Goal: Task Accomplishment & Management: Use online tool/utility

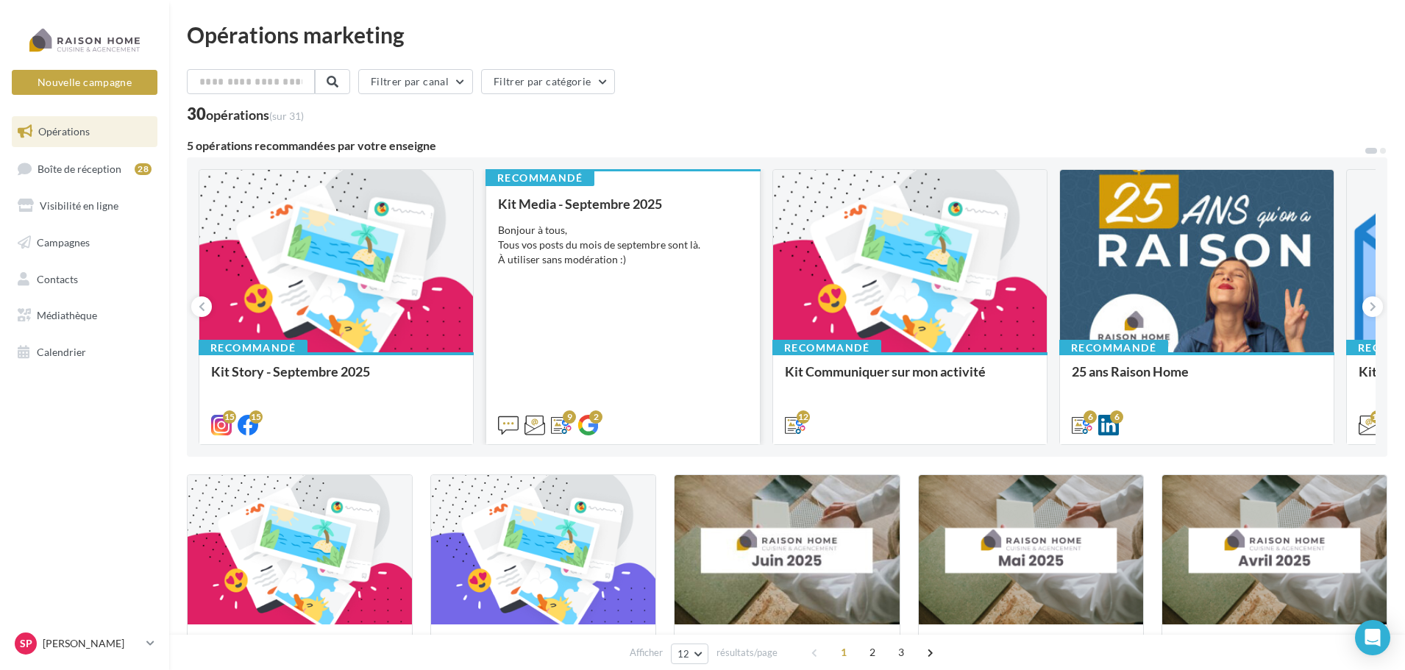
click at [608, 344] on div "Kit Media - [DATE] Bonjour à tous, Tous vos posts du mois de septembre sont là.…" at bounding box center [623, 313] width 250 height 235
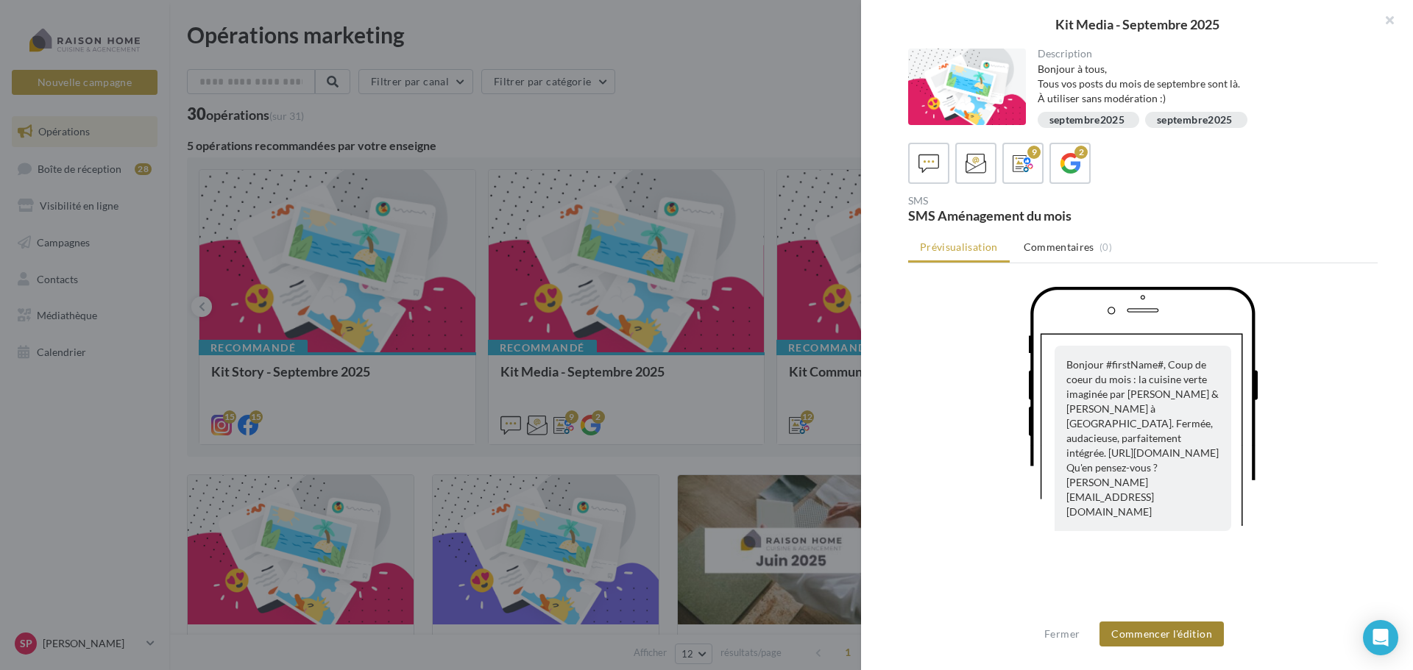
click at [1154, 638] on button "Commencer l'édition" at bounding box center [1161, 634] width 124 height 25
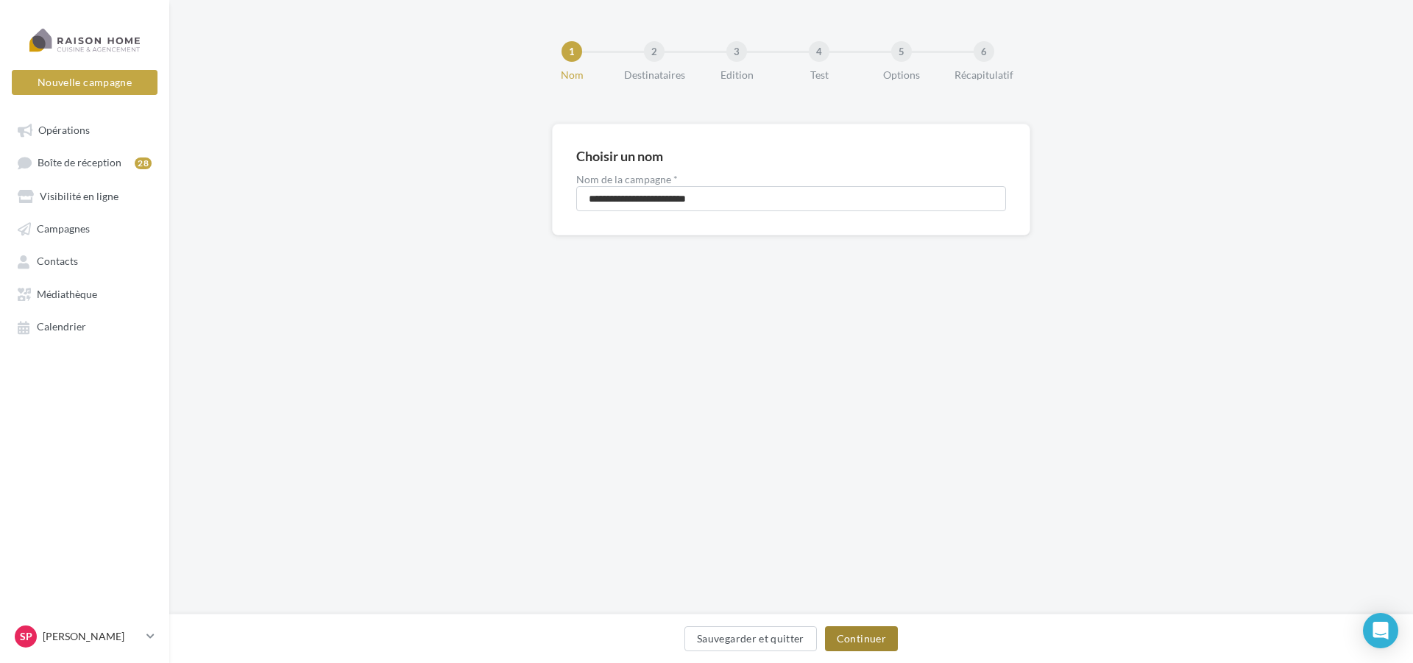
click at [865, 648] on button "Continuer" at bounding box center [861, 638] width 73 height 25
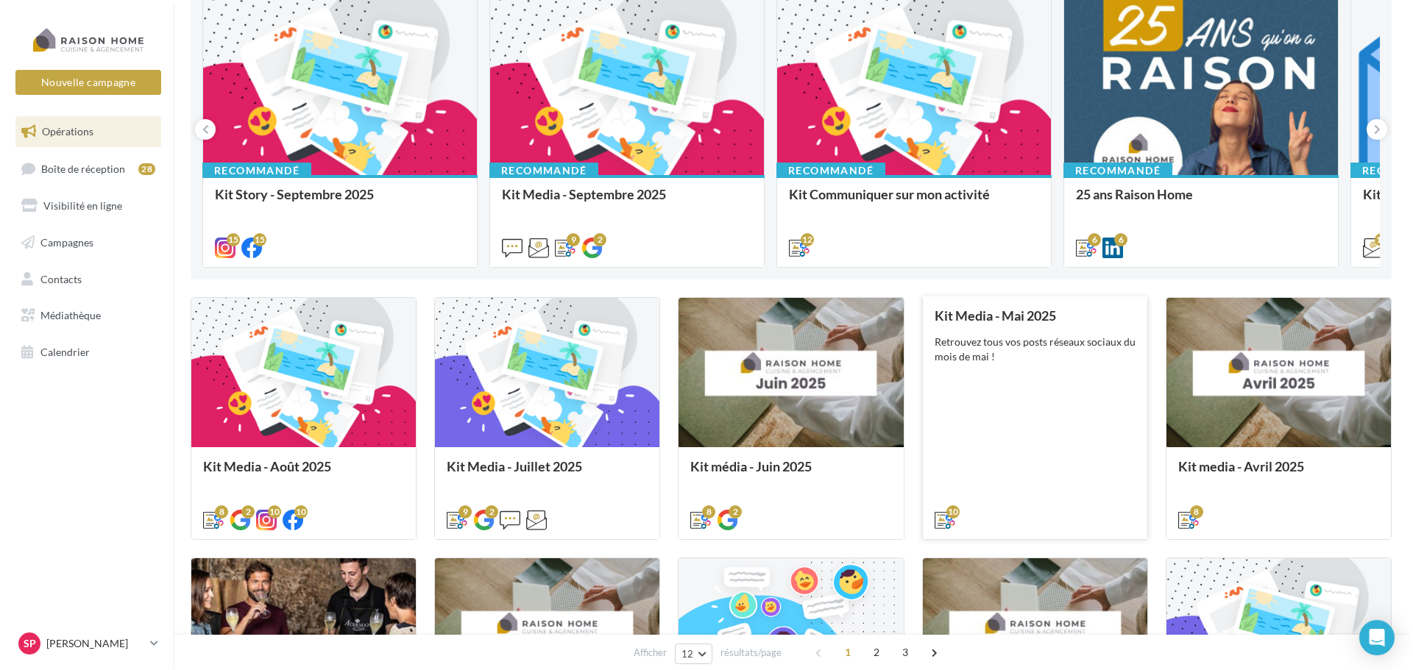
scroll to position [221, 0]
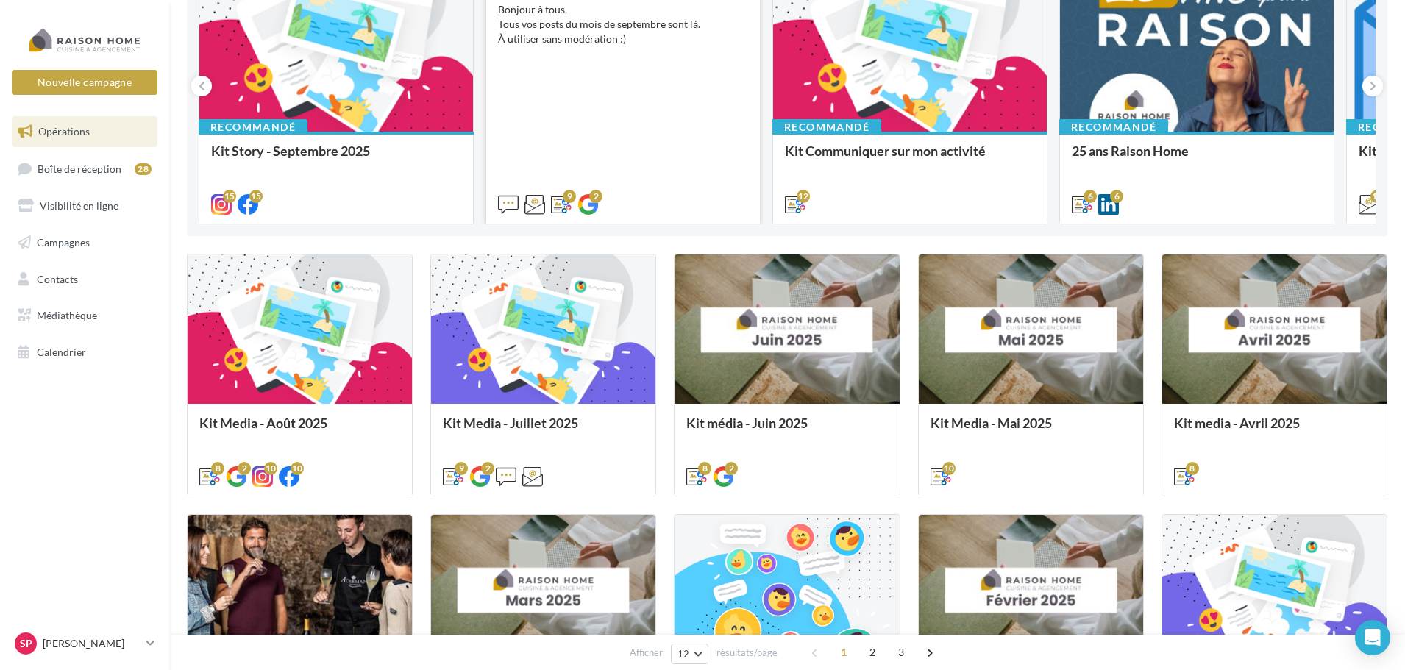
click at [593, 114] on div "Kit Media - [DATE] Bonjour à tous, Tous vos posts du mois de septembre sont là.…" at bounding box center [623, 93] width 250 height 235
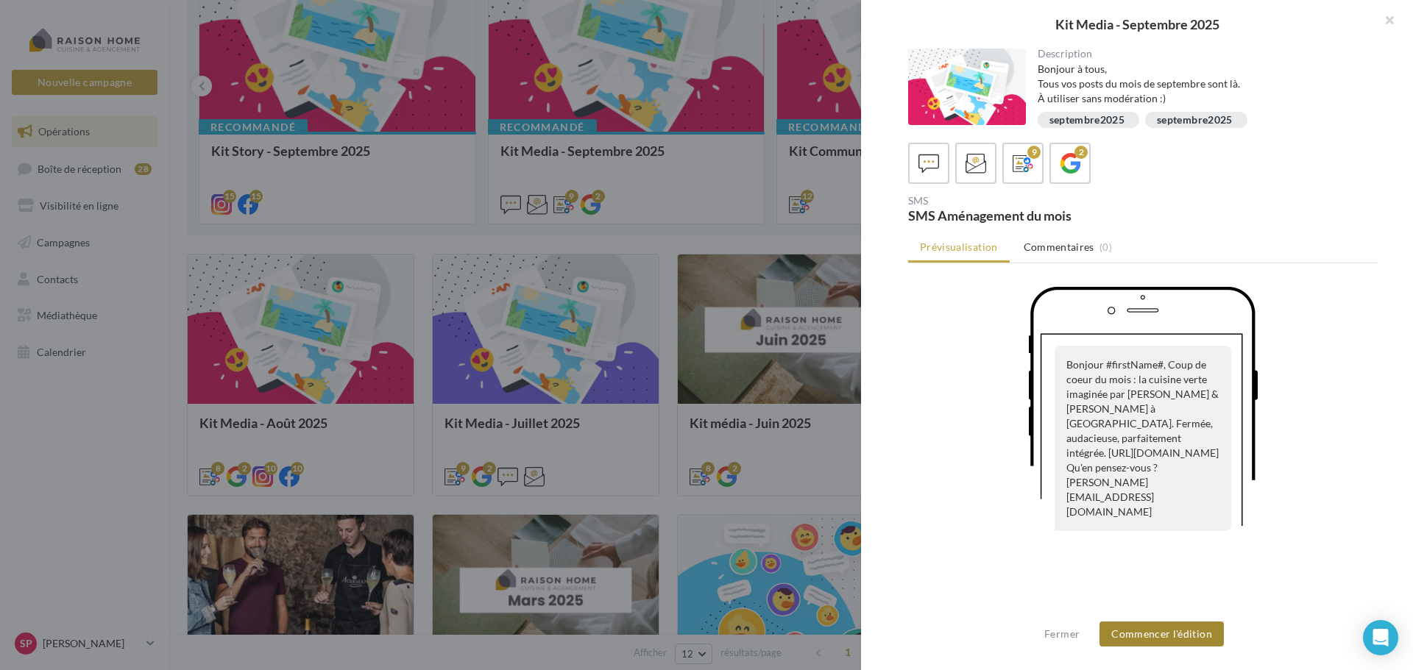
click at [1155, 630] on button "Commencer l'édition" at bounding box center [1161, 634] width 124 height 25
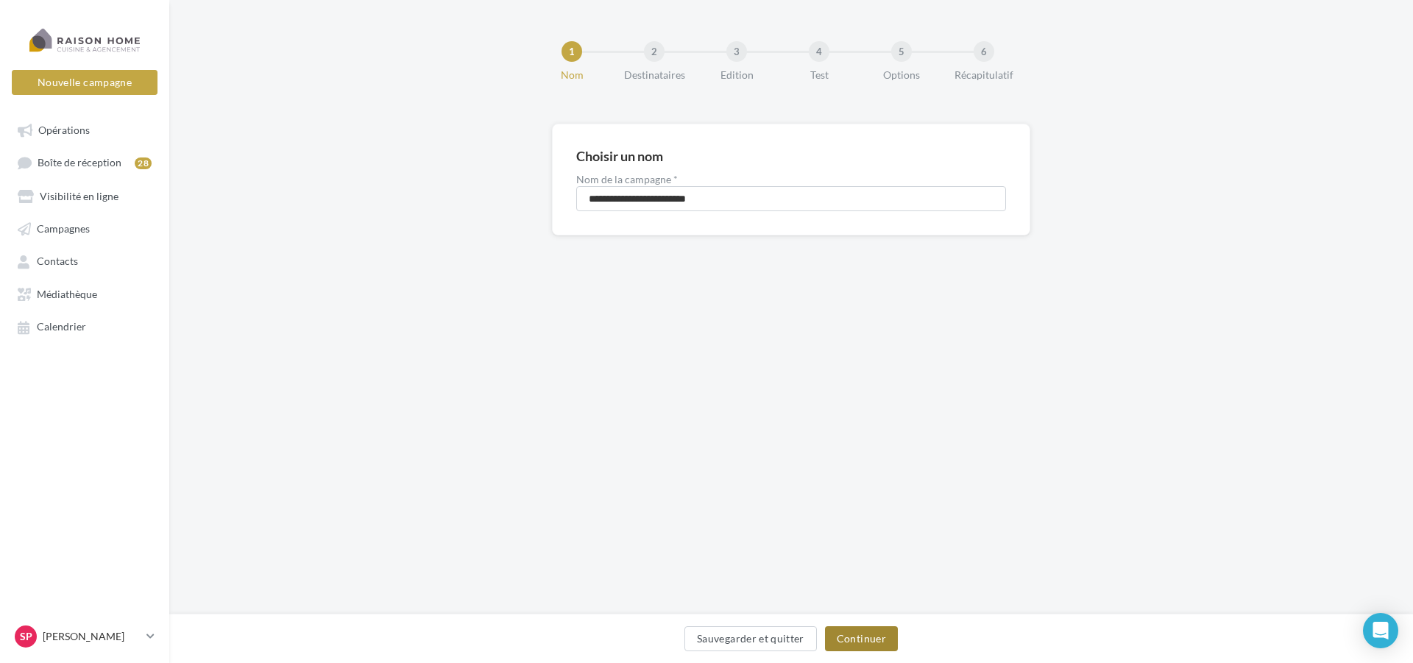
click at [860, 637] on button "Continuer" at bounding box center [861, 638] width 73 height 25
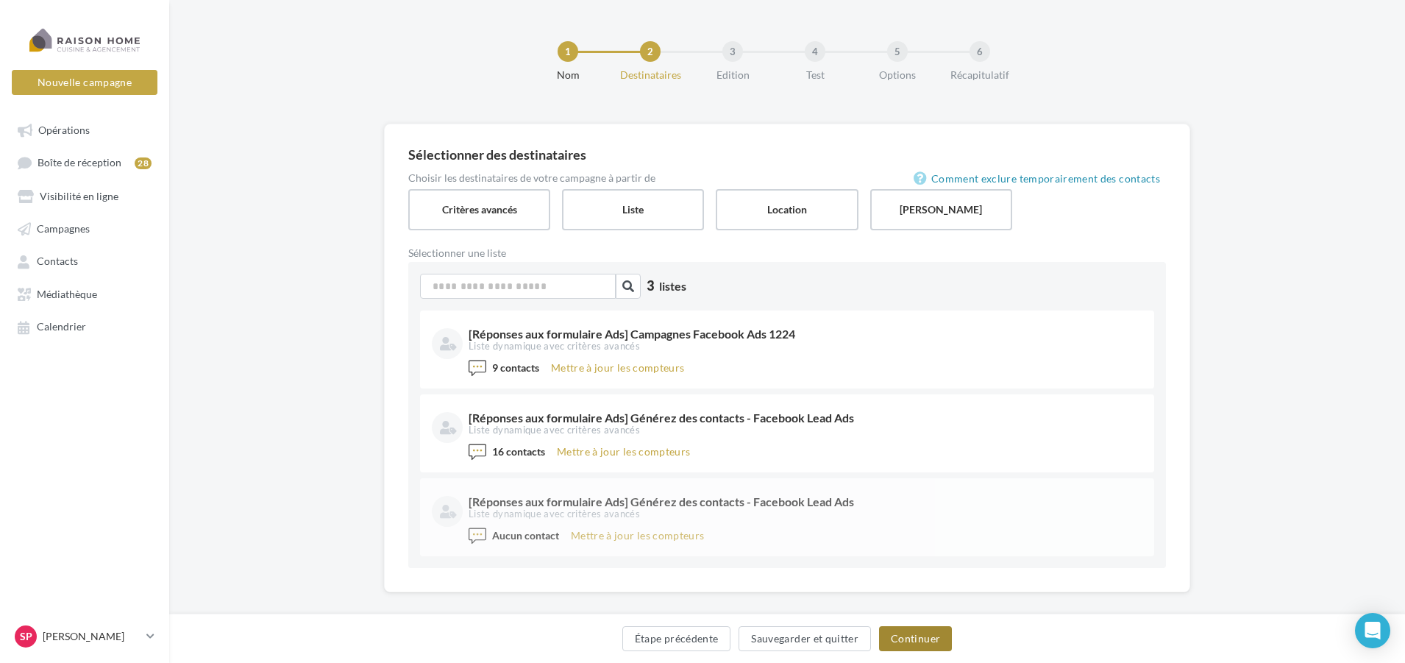
click at [921, 642] on button "Continuer" at bounding box center [915, 638] width 73 height 25
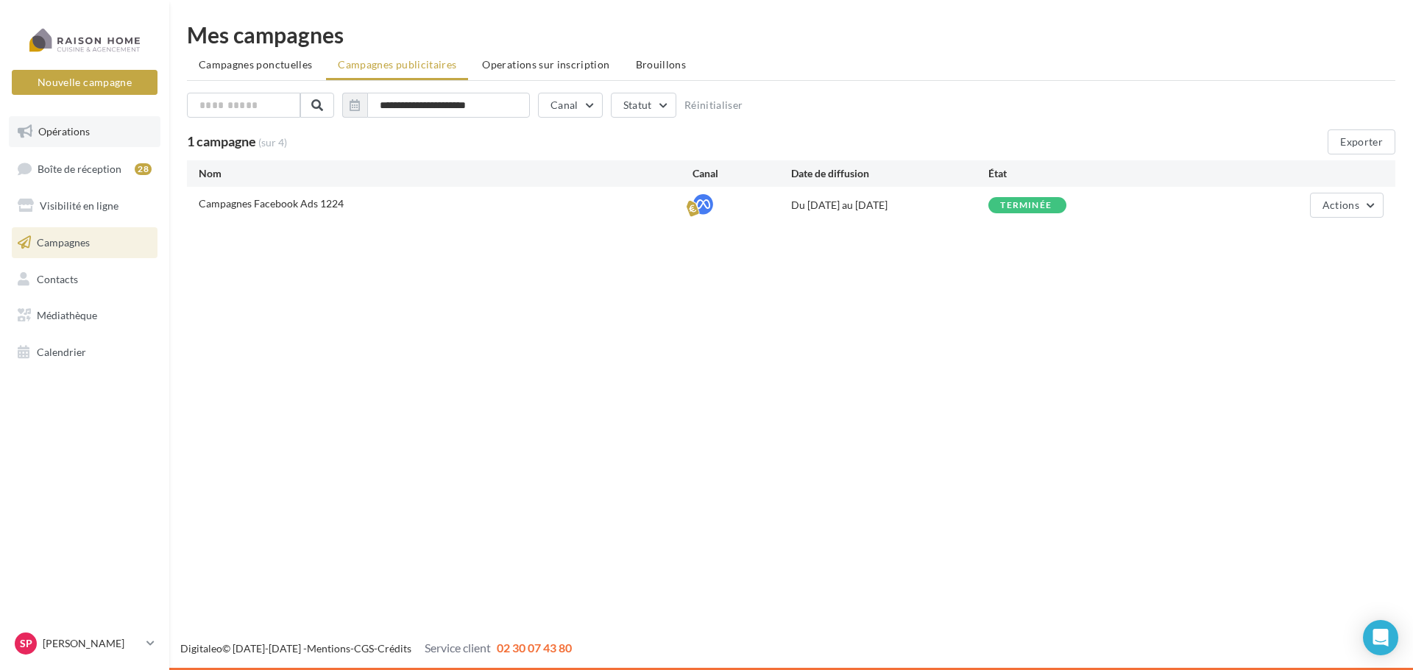
click at [68, 138] on link "Opérations" at bounding box center [85, 131] width 152 height 31
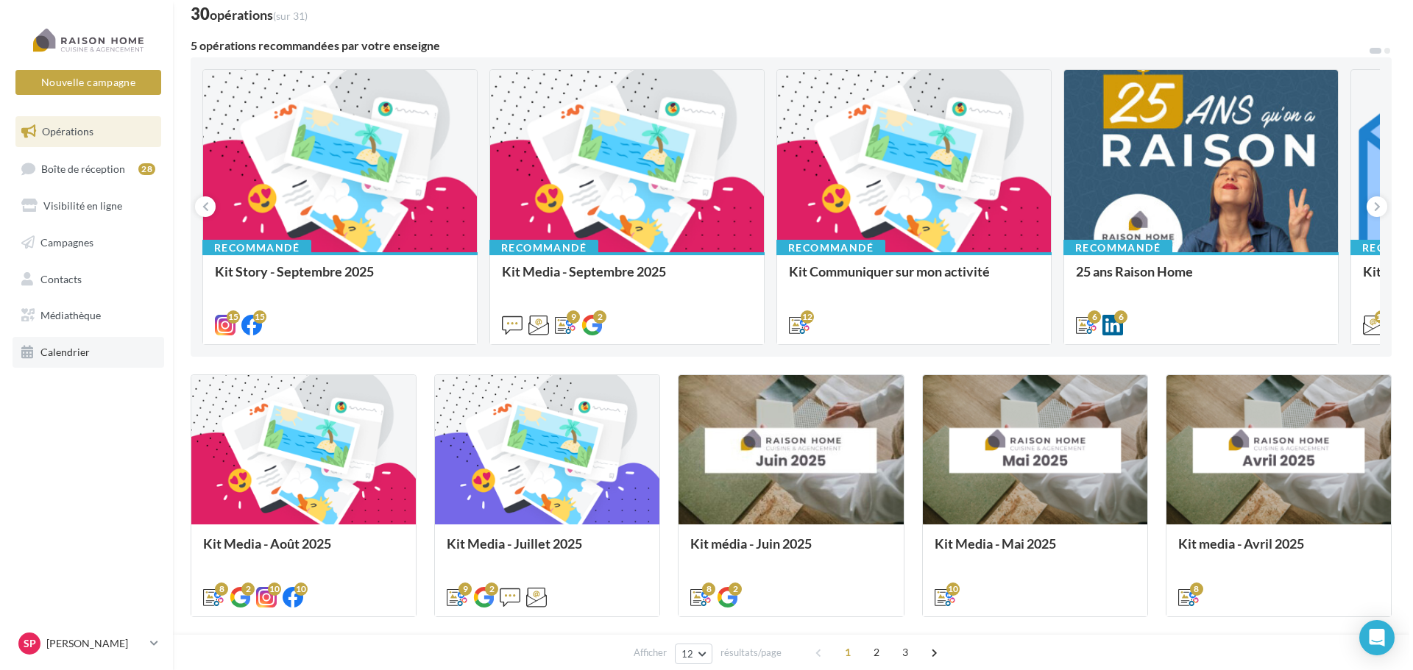
scroll to position [147, 0]
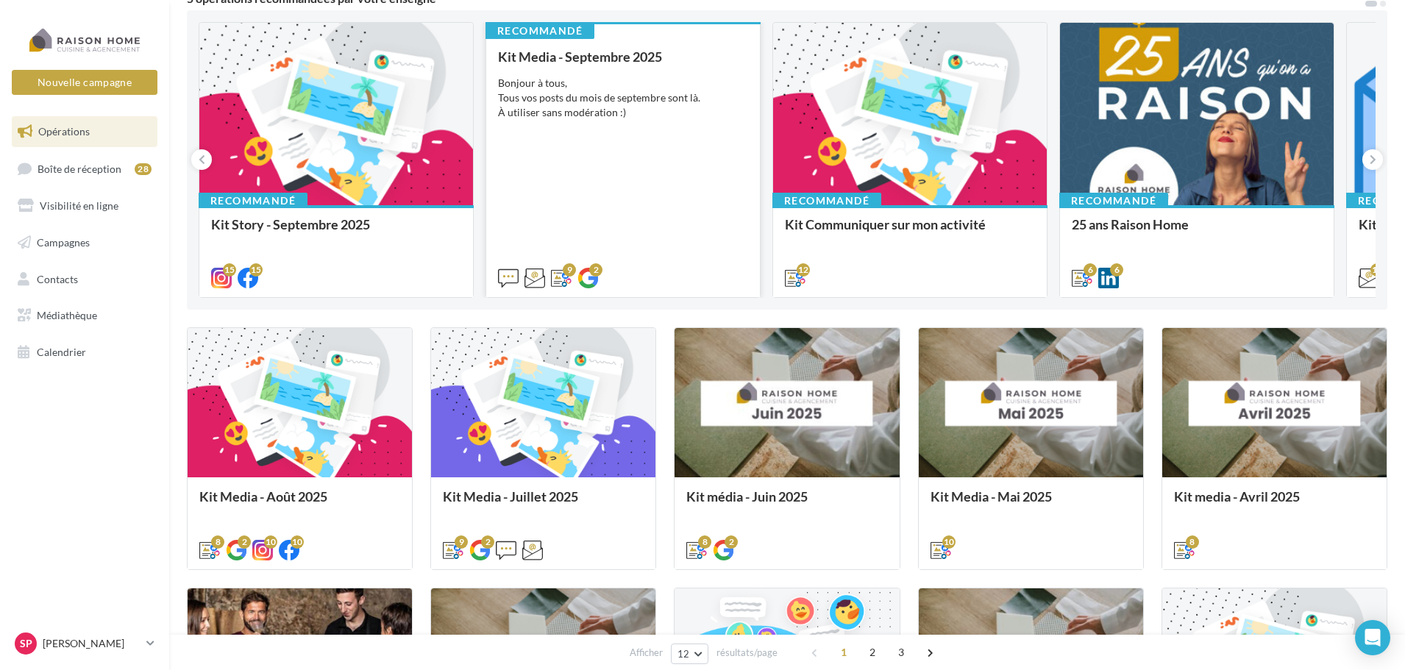
click at [634, 151] on div "Kit Media - Septembre 2025 Bonjour à tous, Tous vos posts du mois de septembre …" at bounding box center [623, 166] width 250 height 235
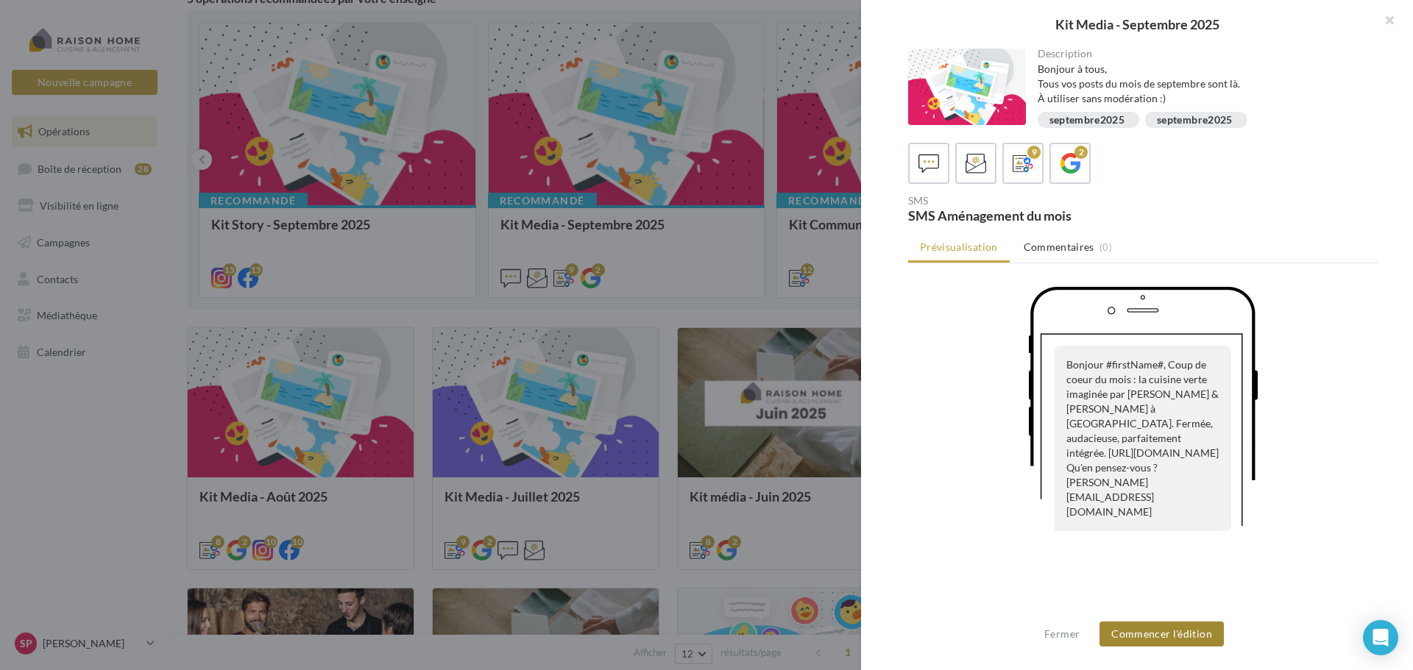
click at [1149, 637] on button "Commencer l'édition" at bounding box center [1161, 634] width 124 height 25
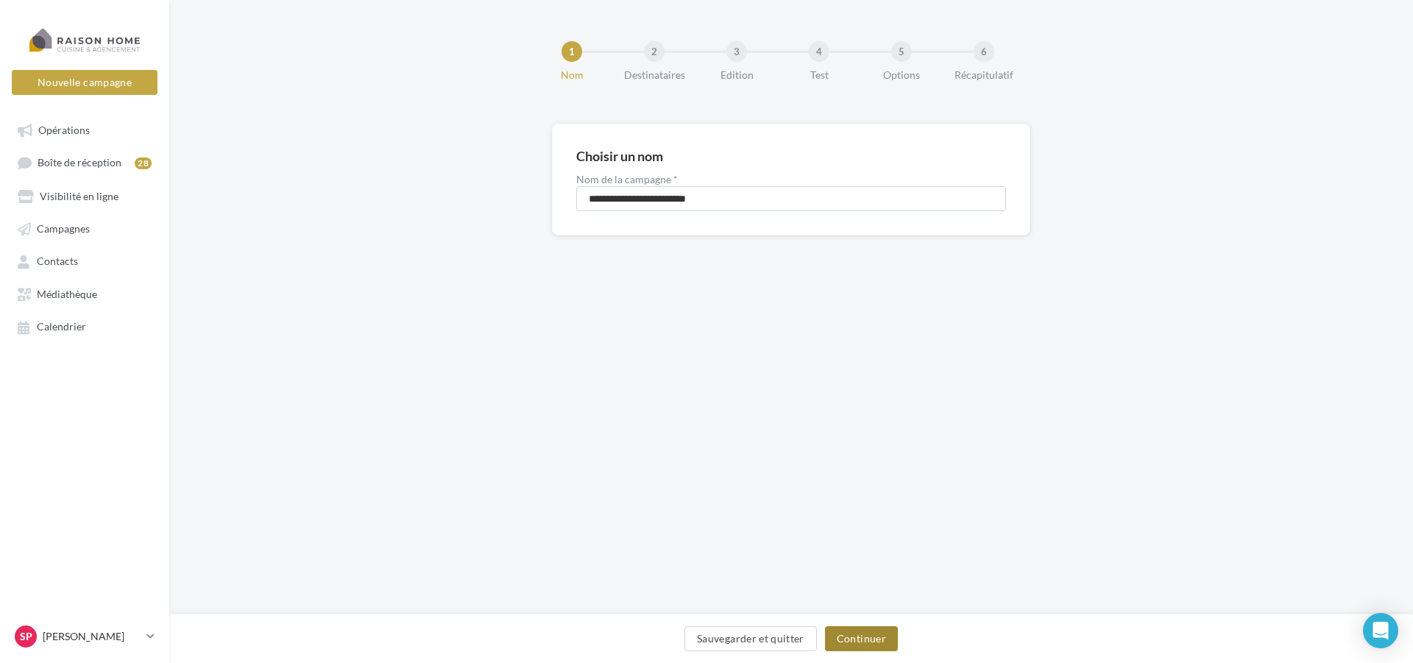
click at [878, 639] on button "Continuer" at bounding box center [861, 638] width 73 height 25
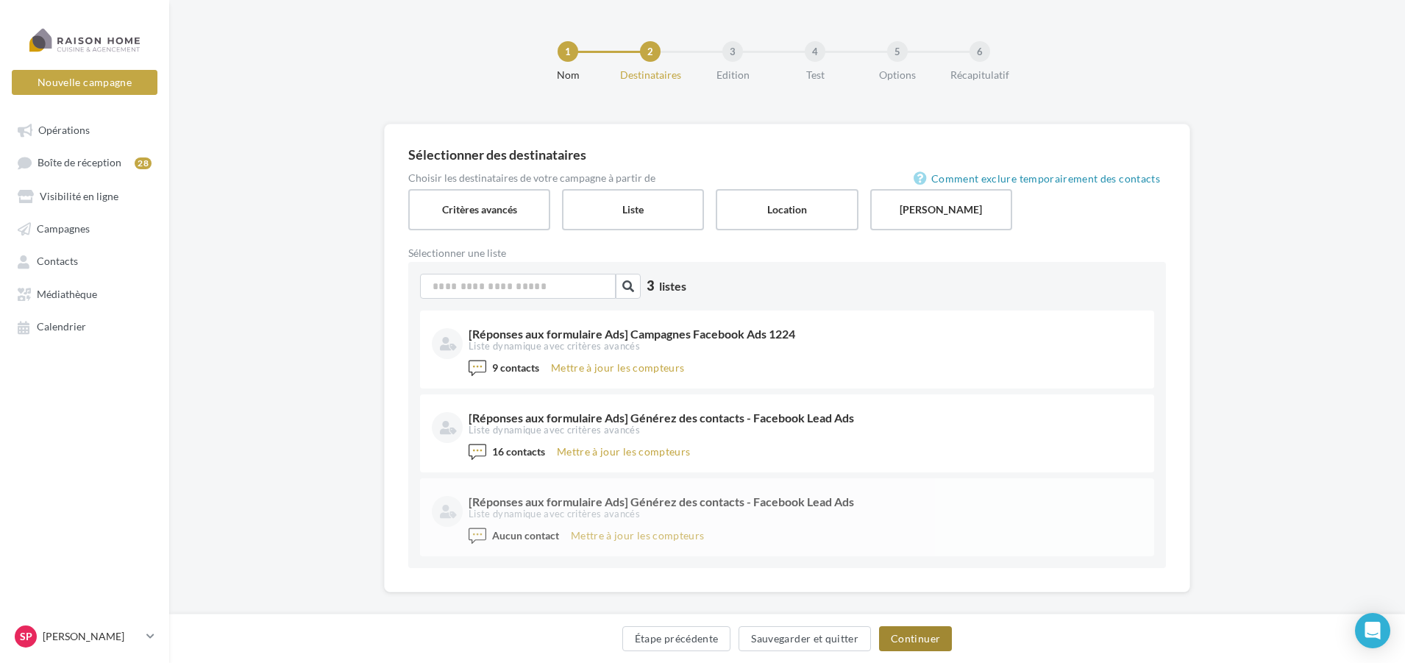
click at [904, 637] on button "Continuer" at bounding box center [915, 638] width 73 height 25
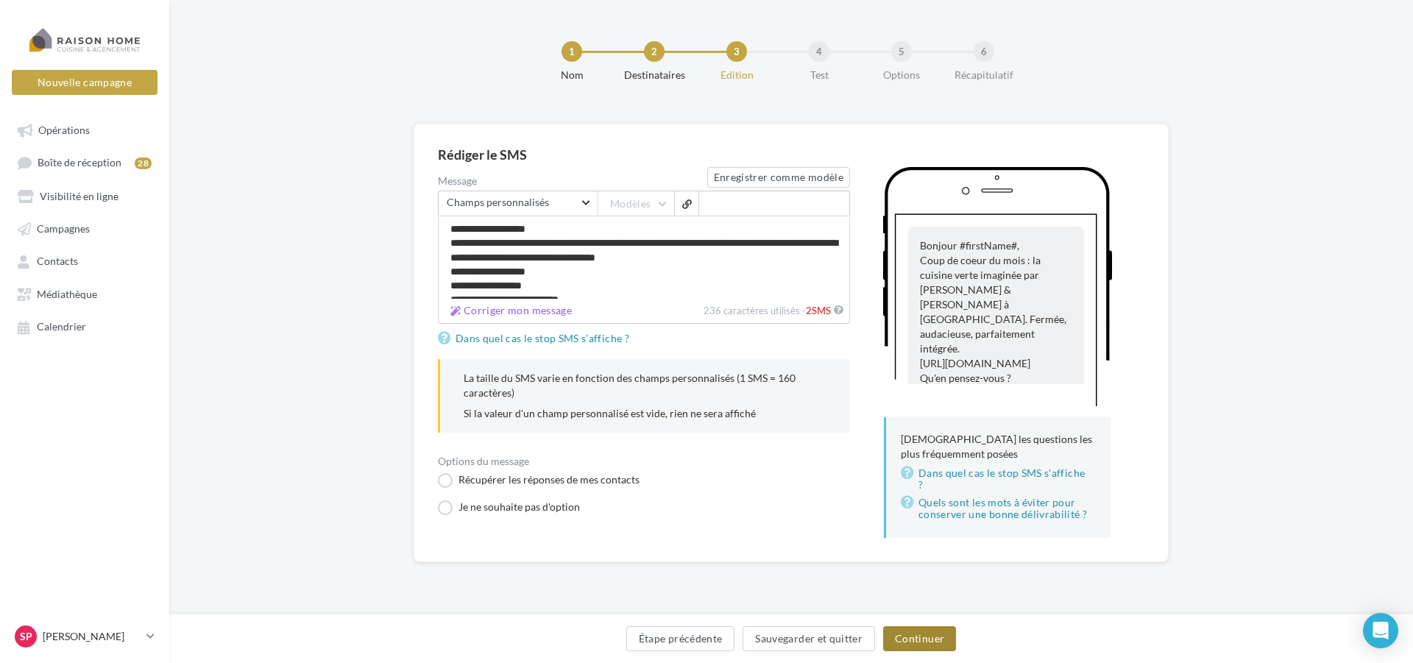
click at [919, 635] on button "Continuer" at bounding box center [919, 638] width 73 height 25
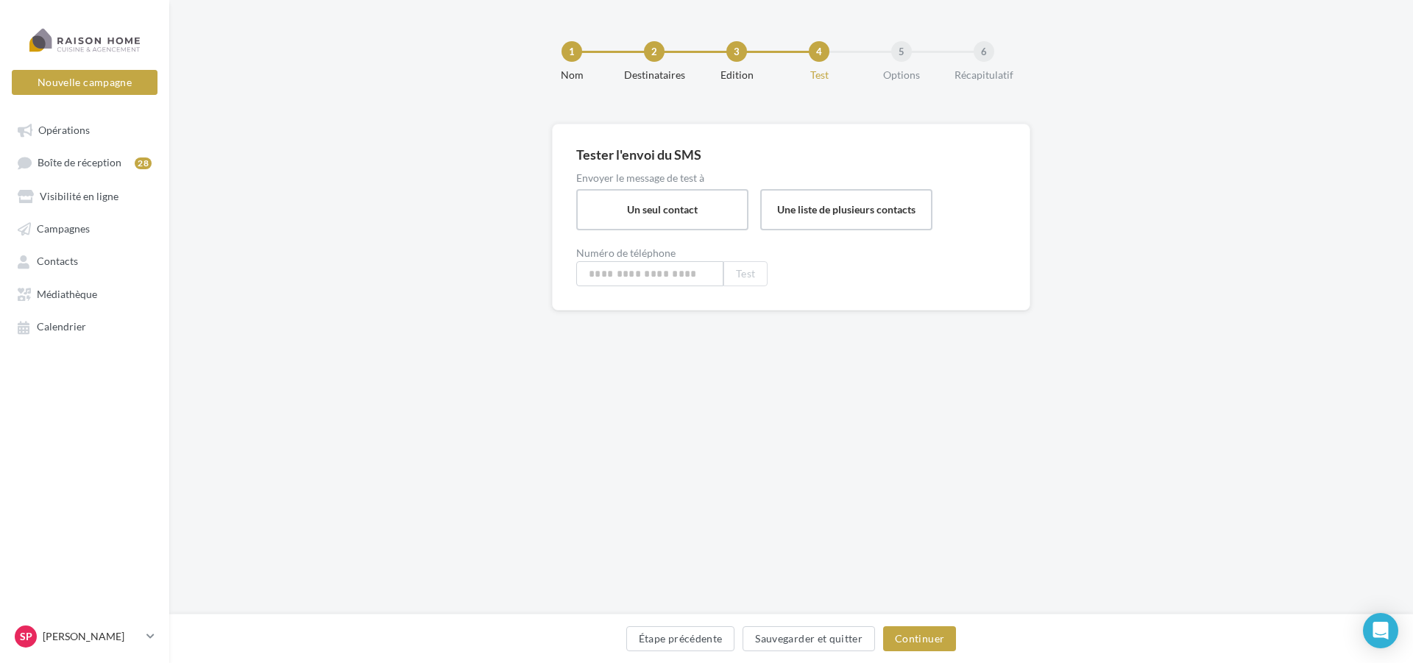
type input "**********"
click at [919, 635] on button "Continuer" at bounding box center [919, 638] width 73 height 25
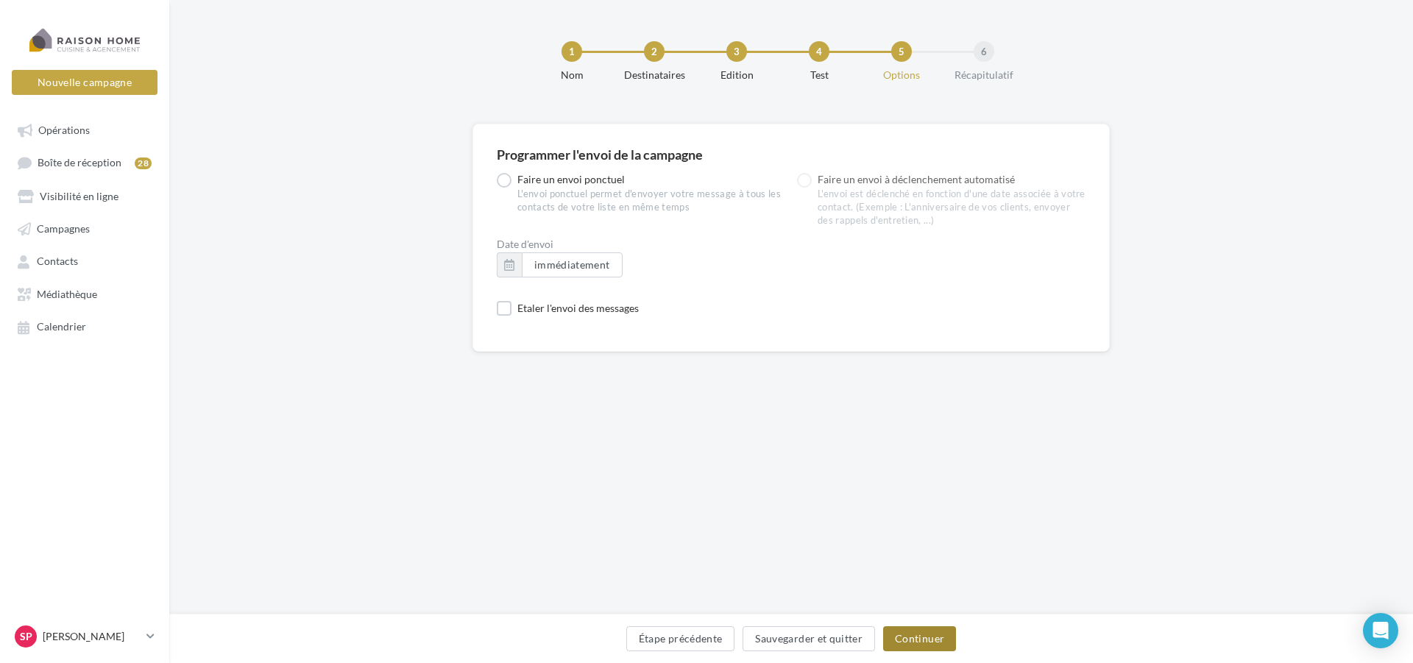
click at [919, 635] on button "Continuer" at bounding box center [919, 638] width 73 height 25
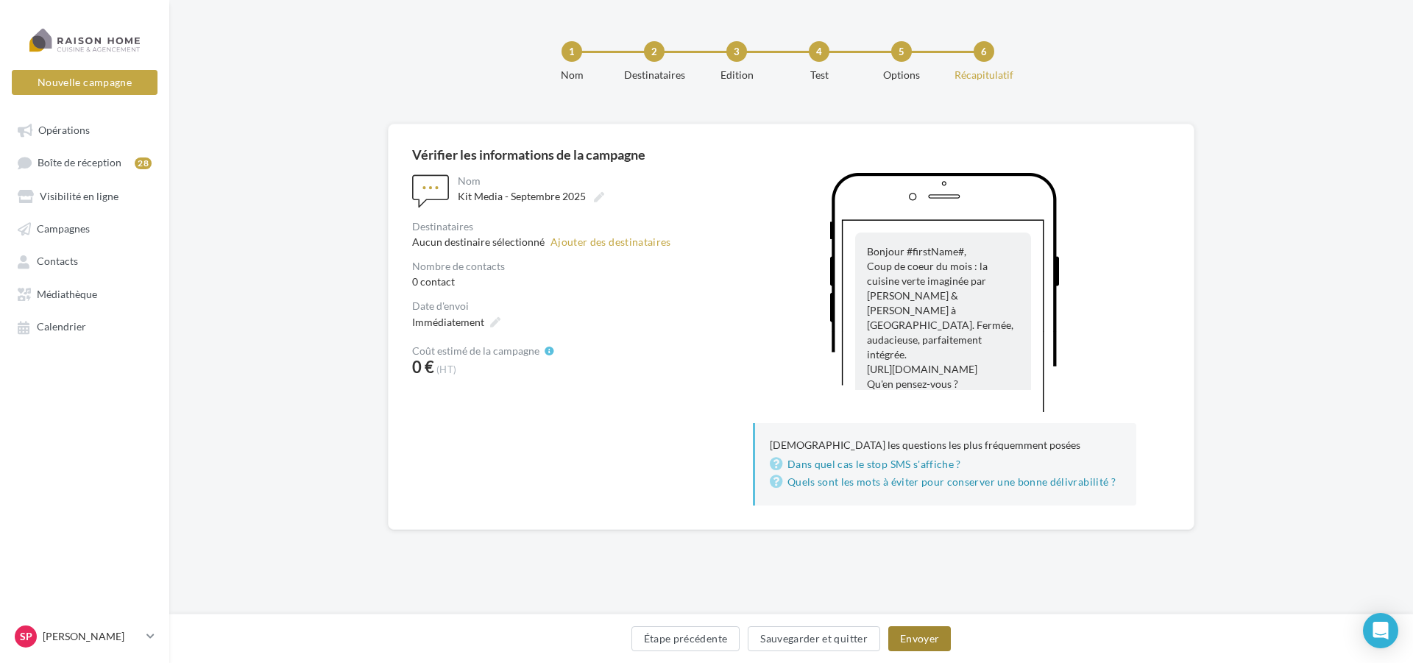
click at [919, 635] on button "Envoyer" at bounding box center [919, 638] width 63 height 25
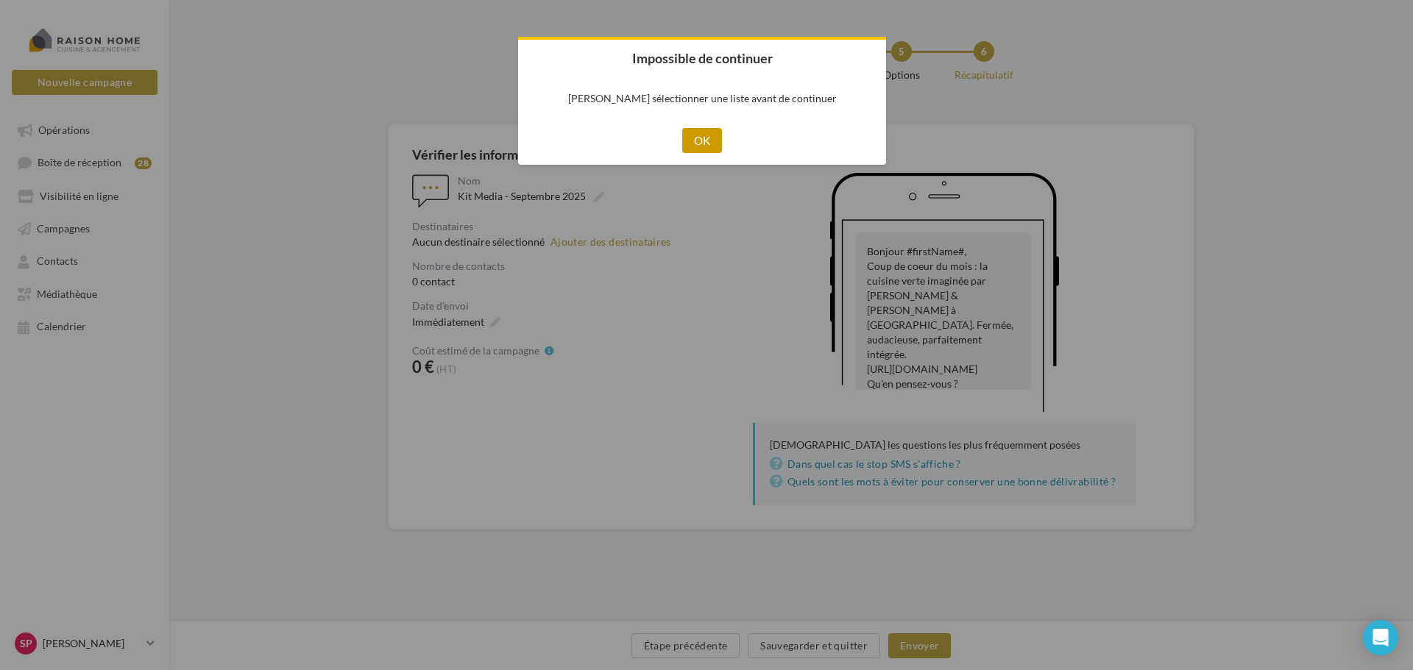
click at [707, 135] on button "OK" at bounding box center [702, 140] width 40 height 25
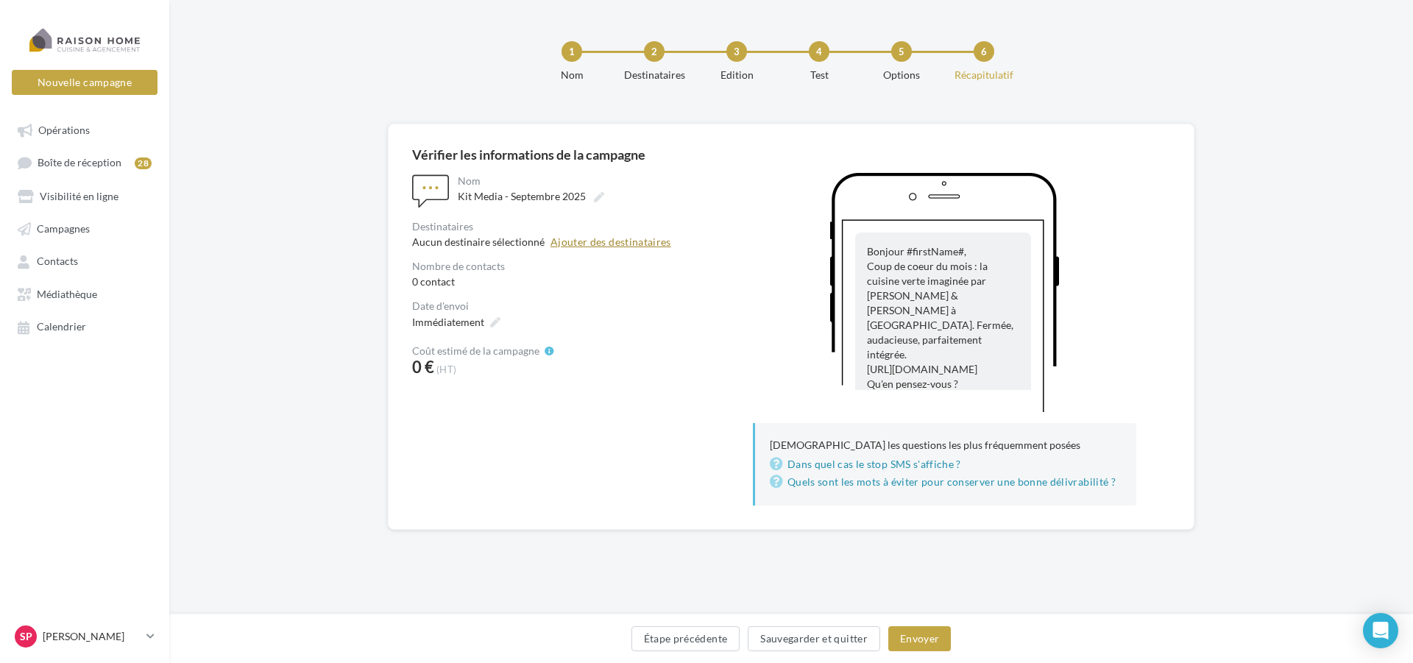
click at [573, 241] on button "Ajouter des destinataires" at bounding box center [610, 242] width 121 height 10
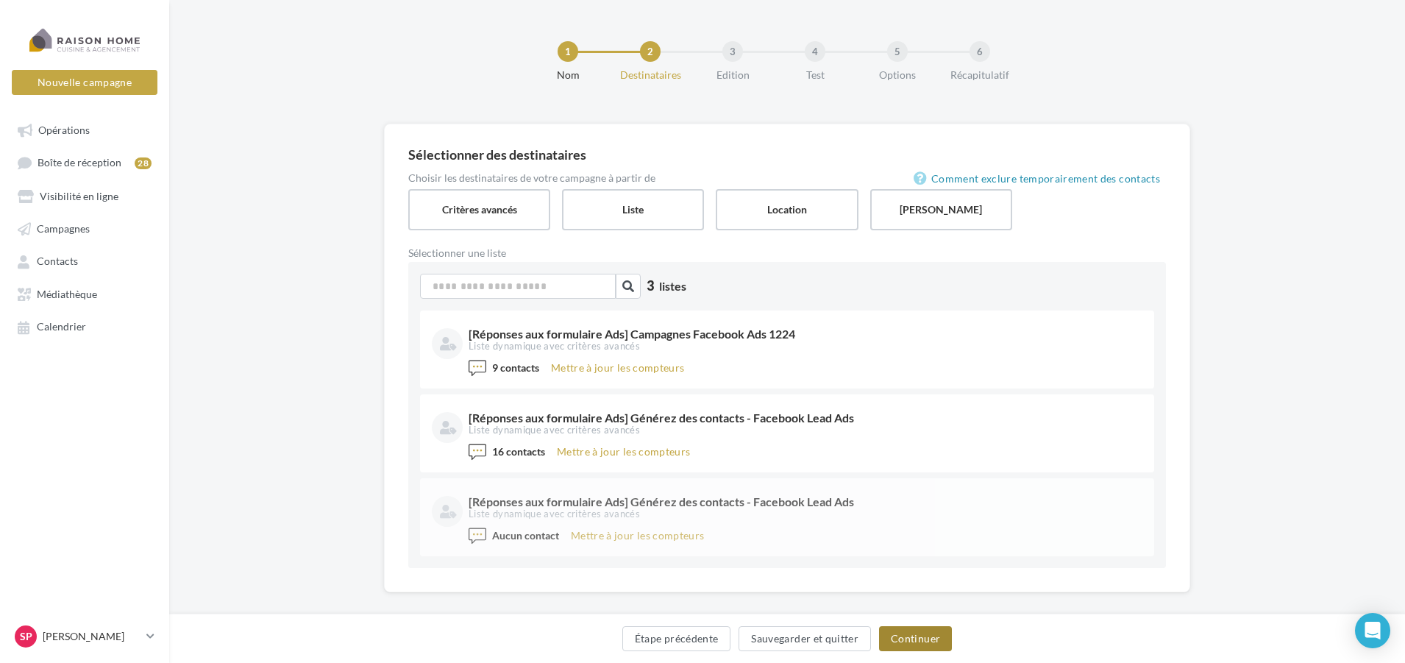
click at [912, 632] on button "Continuer" at bounding box center [915, 638] width 73 height 25
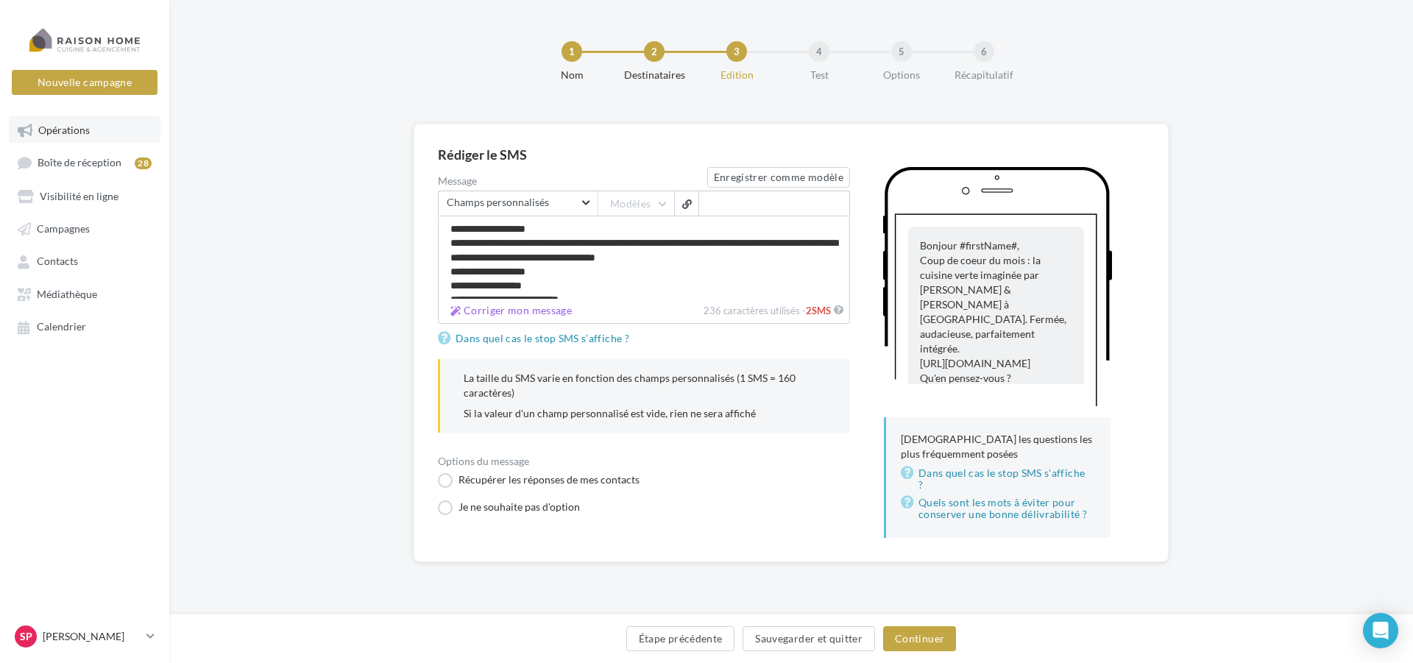
click at [74, 131] on span "Opérations" at bounding box center [64, 130] width 52 height 13
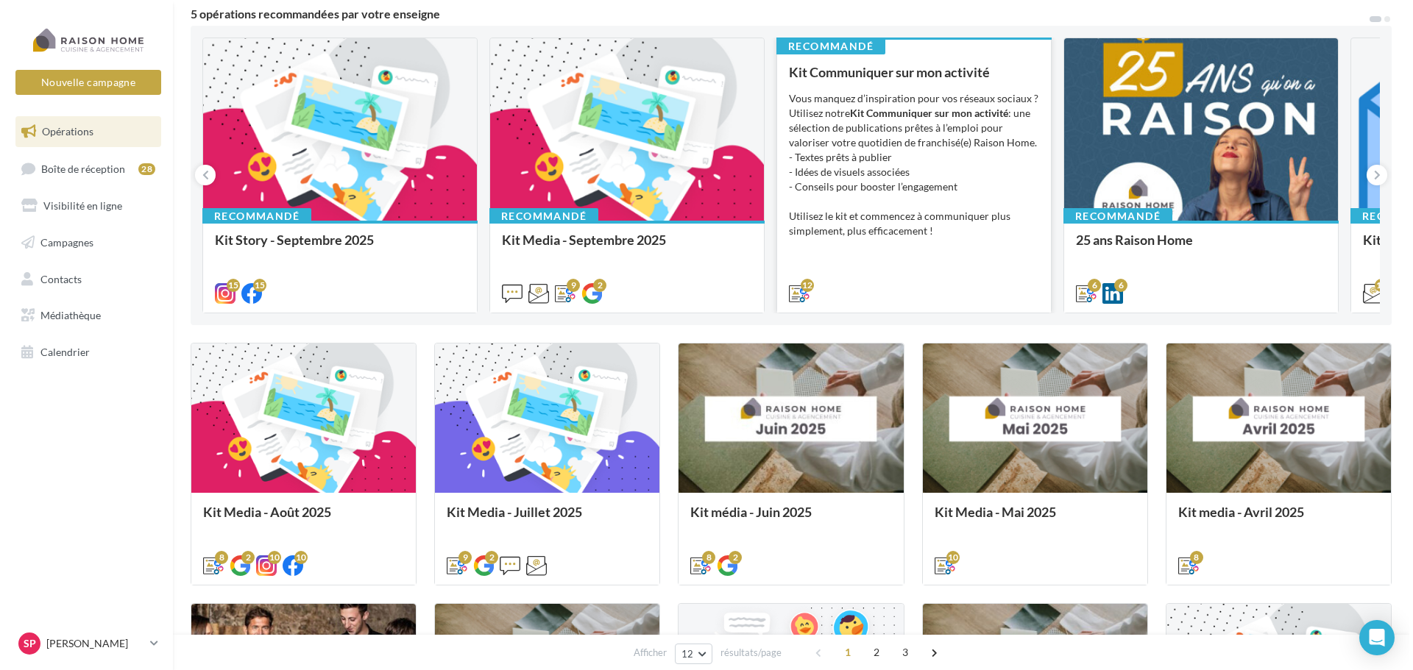
scroll to position [147, 0]
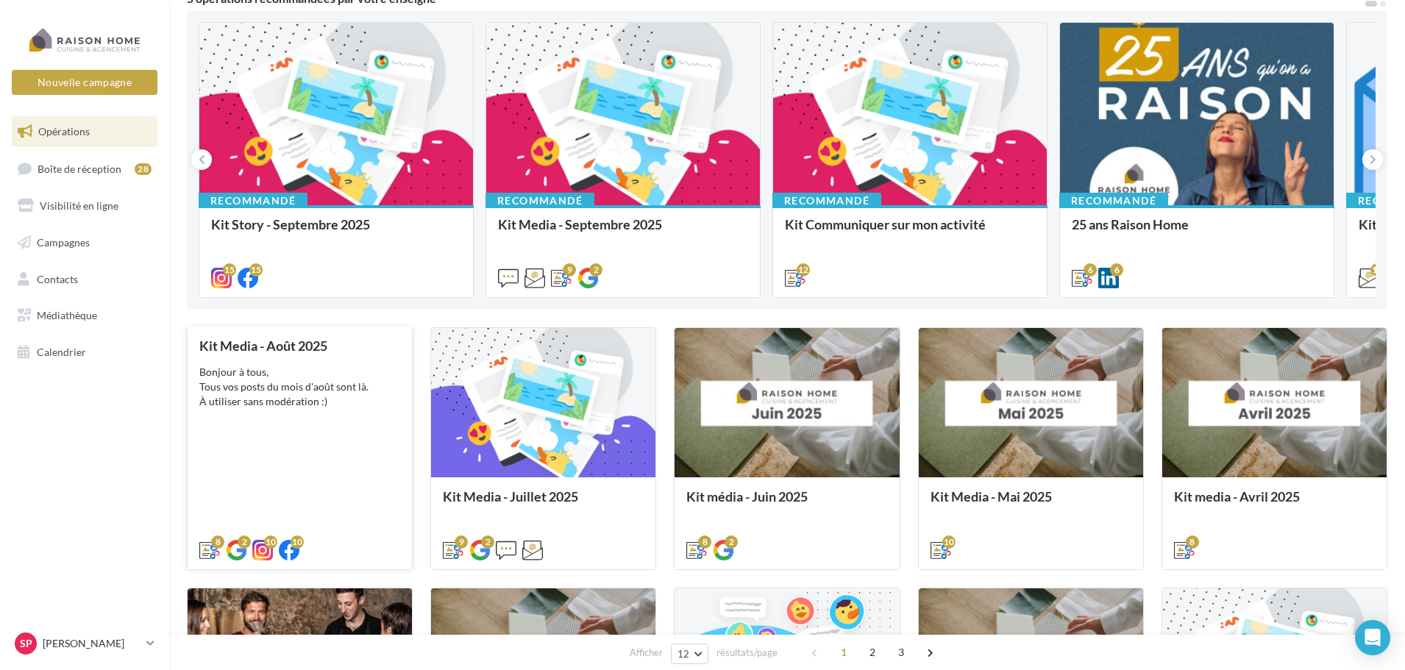
click at [285, 390] on div "Bonjour à tous, Tous vos posts du mois d'août sont là. À utiliser sans modérati…" at bounding box center [299, 387] width 201 height 44
